Goal: Information Seeking & Learning: Learn about a topic

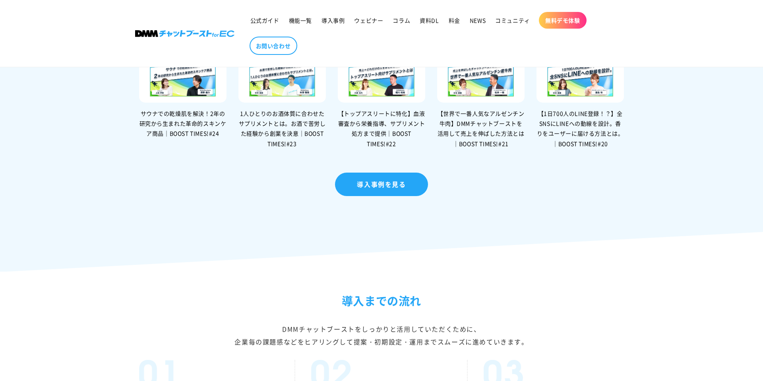
scroll to position [1640, 0]
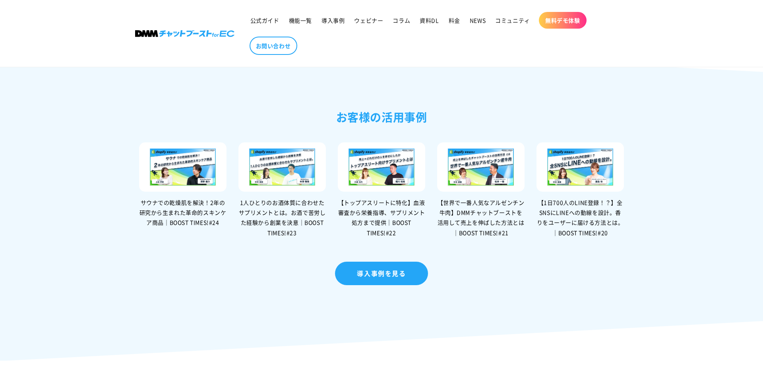
click at [182, 184] on img at bounding box center [182, 166] width 87 height 49
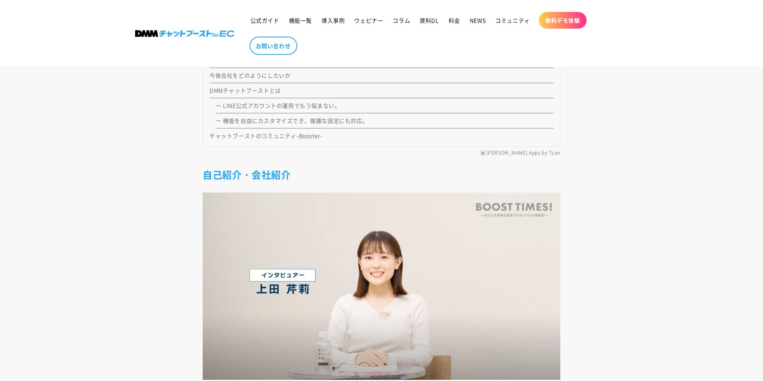
scroll to position [1044, 0]
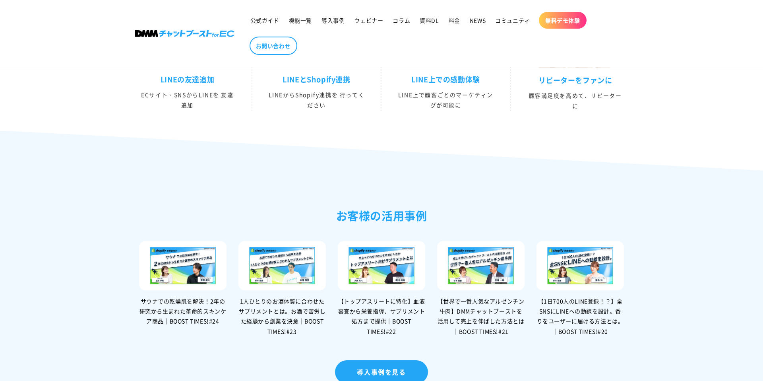
scroll to position [1648, 0]
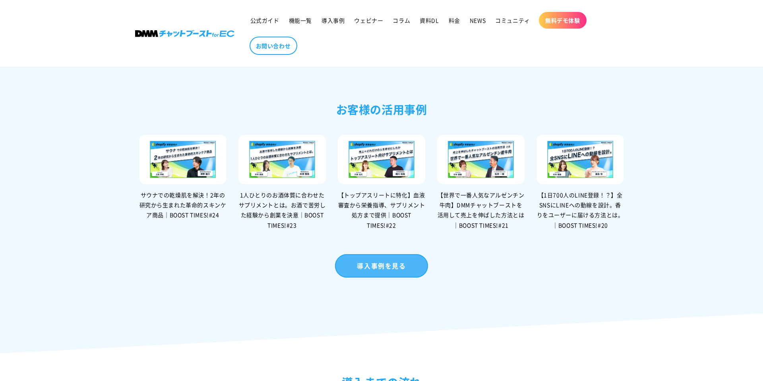
click at [406, 277] on link "導入事例を見る" at bounding box center [381, 265] width 93 height 23
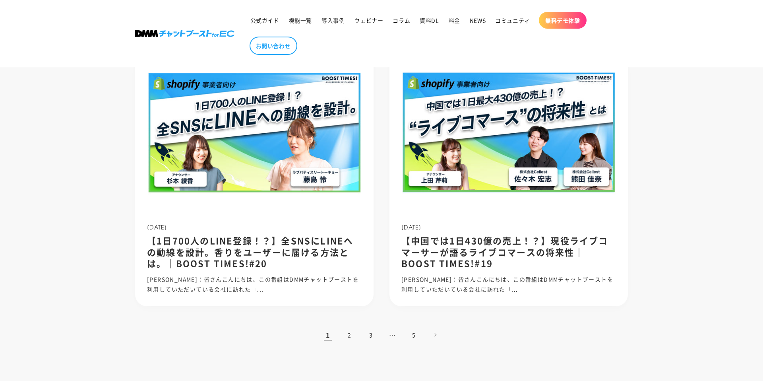
scroll to position [696, 0]
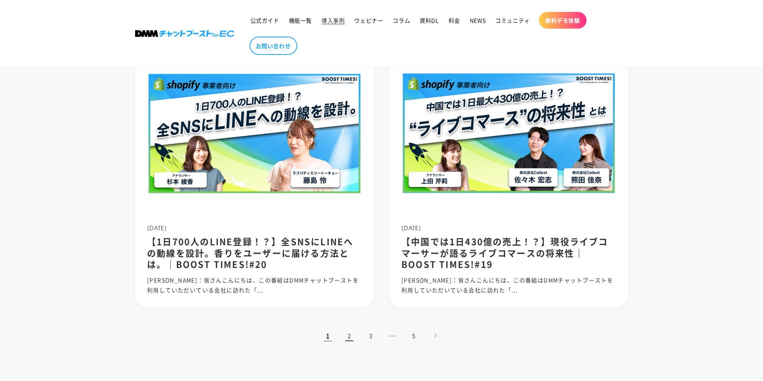
click at [344, 339] on link "2" at bounding box center [349, 335] width 17 height 17
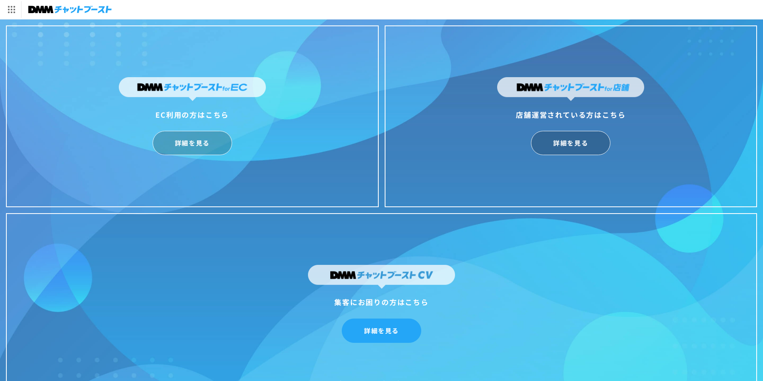
click at [371, 326] on link "詳細を見る" at bounding box center [381, 330] width 79 height 24
